Goal: Find specific page/section: Find specific page/section

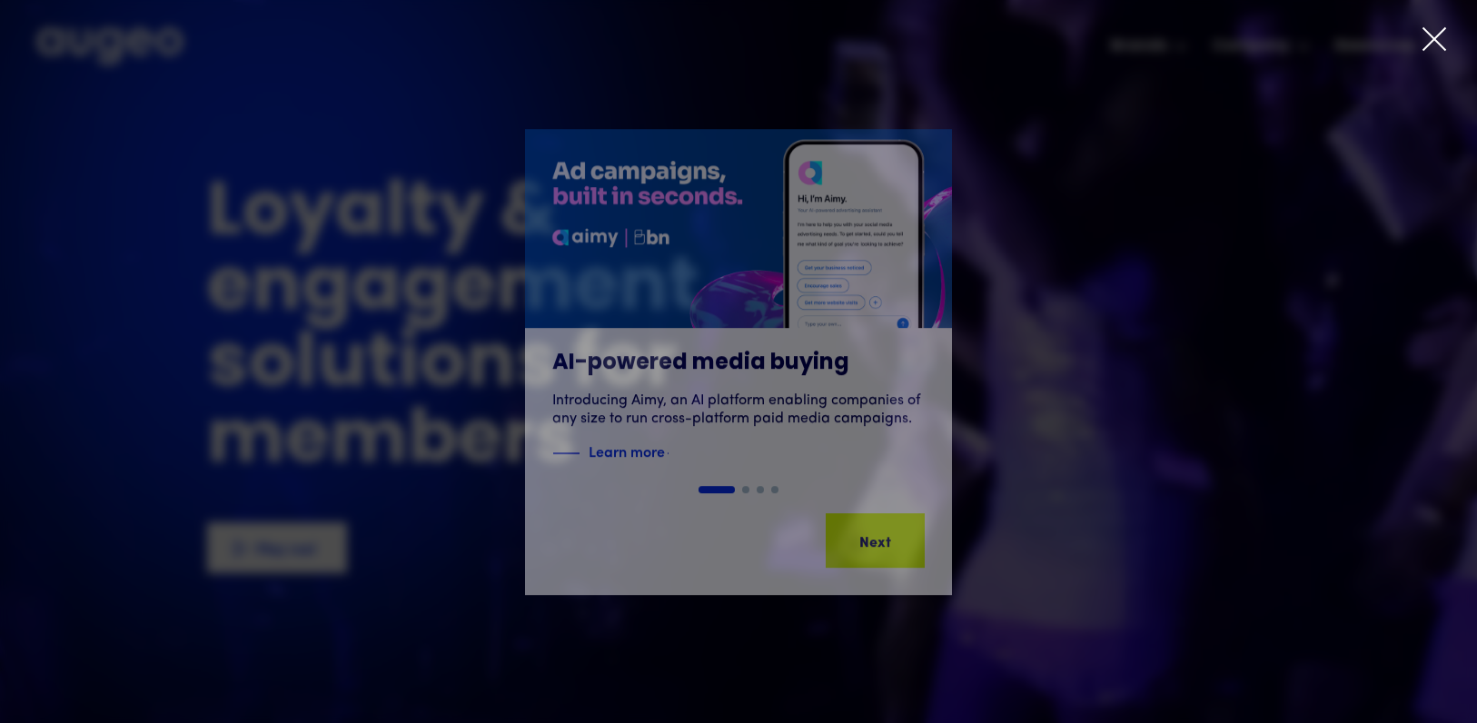
click at [1440, 40] on icon at bounding box center [1434, 38] width 27 height 27
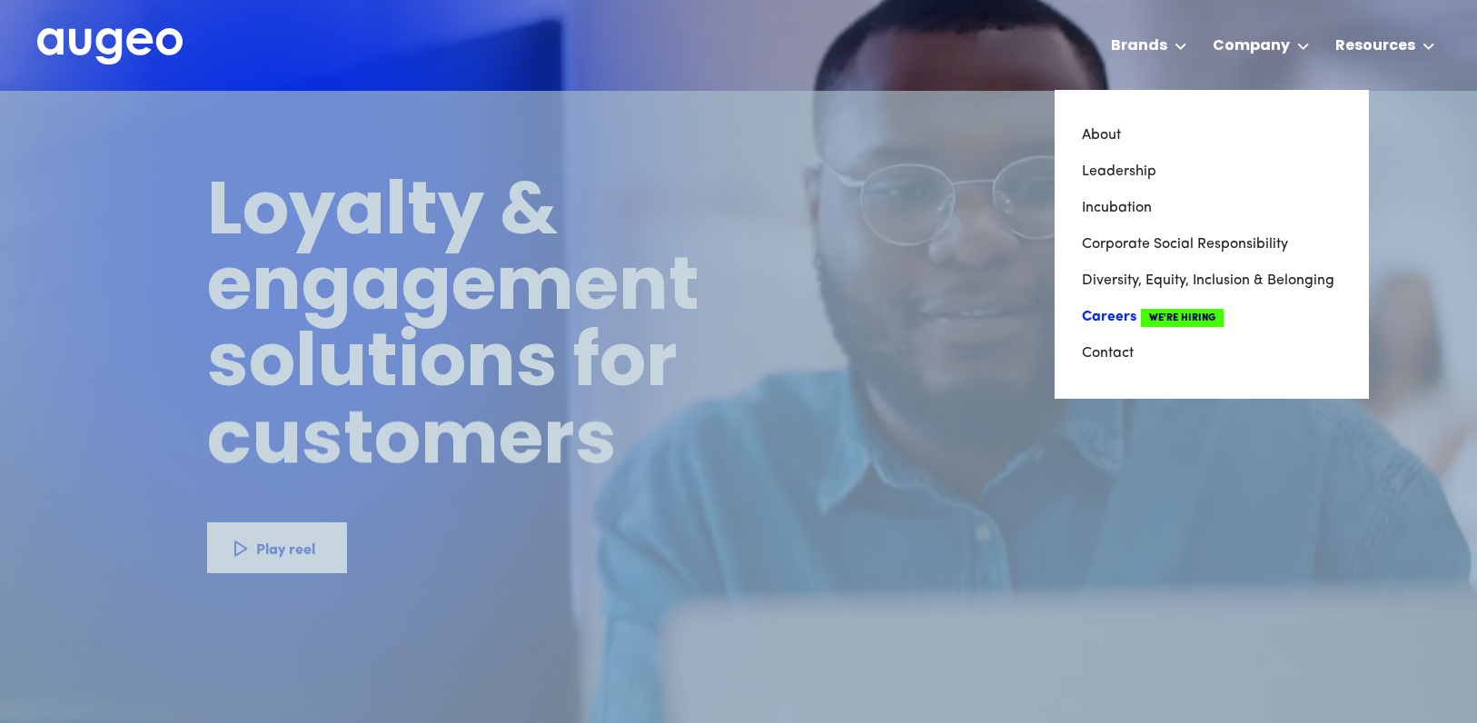
click at [1125, 315] on link "Careers We're Hiring" at bounding box center [1212, 317] width 260 height 36
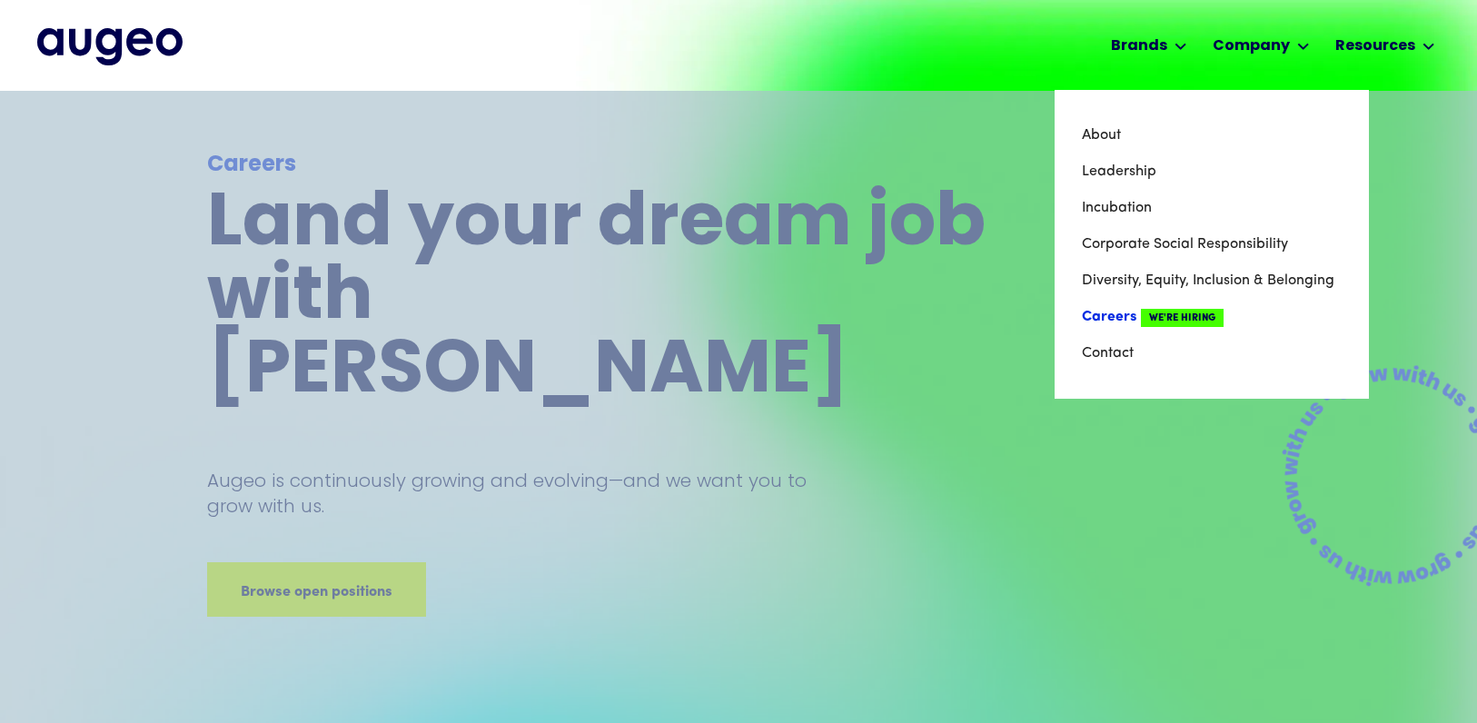
click at [1118, 317] on link "Careers We're Hiring" at bounding box center [1212, 317] width 260 height 36
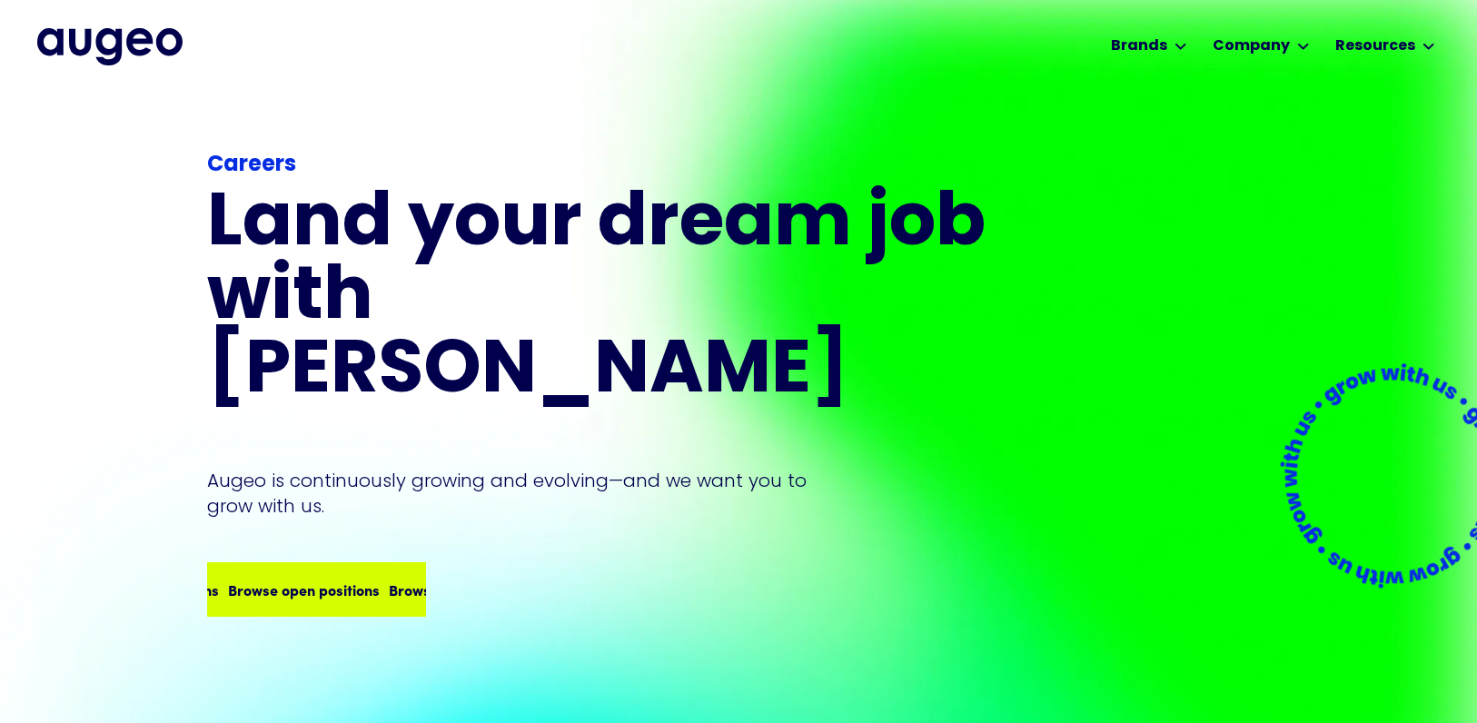
click at [383, 579] on div "Browse open positions" at bounding box center [459, 590] width 152 height 22
click at [1108, 355] on div "Careers Land your dream job﻿ with Augeo Augeo is continuously growing and evolv…" at bounding box center [738, 412] width 1063 height 642
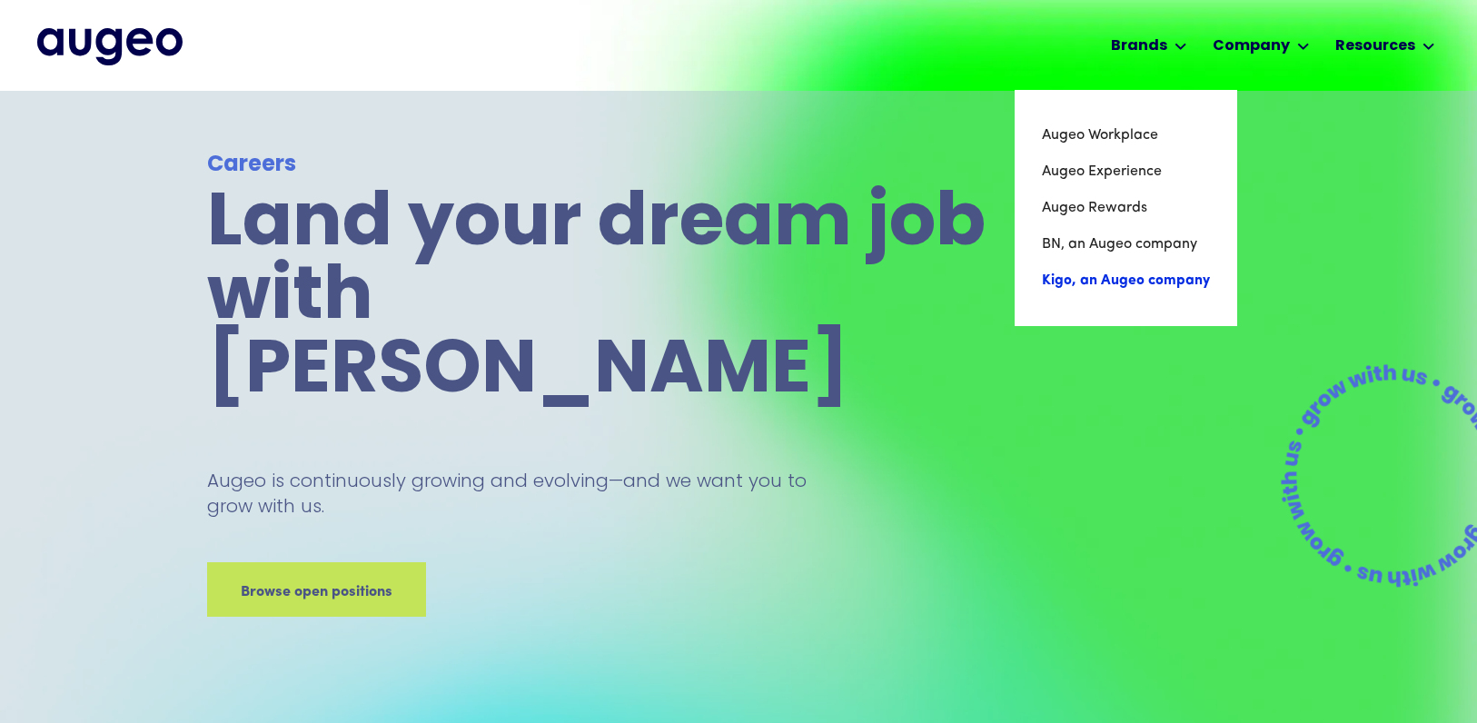
click at [1161, 283] on link "Kigo, an Augeo company" at bounding box center [1126, 281] width 168 height 36
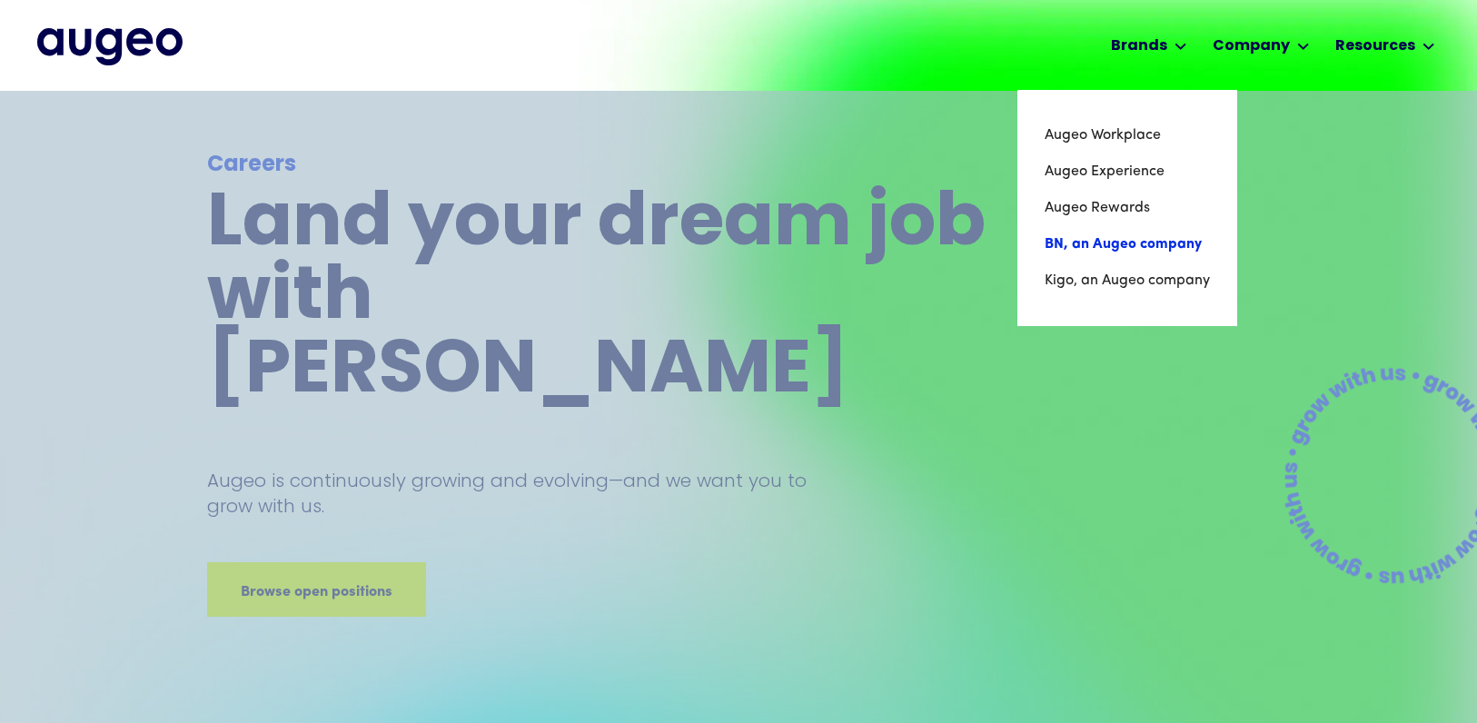
click at [1170, 243] on link "BN, an Augeo company" at bounding box center [1127, 244] width 165 height 36
